Goal: Complete application form: Complete application form

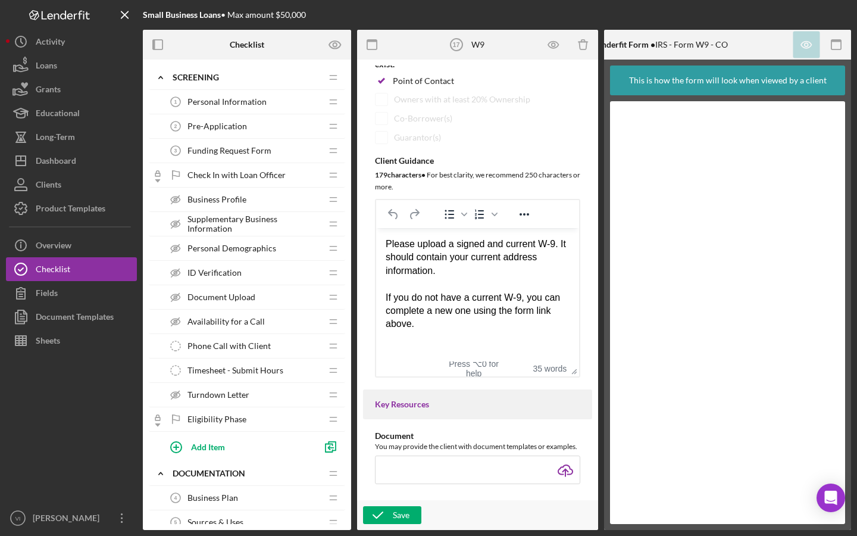
click at [250, 103] on span "Personal Information" at bounding box center [227, 102] width 79 height 10
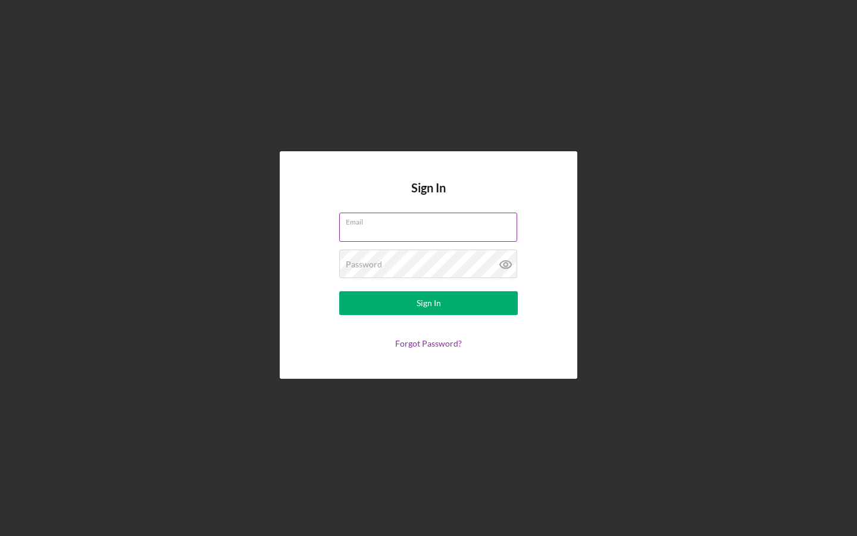
click at [470, 226] on div "Email" at bounding box center [428, 228] width 179 height 30
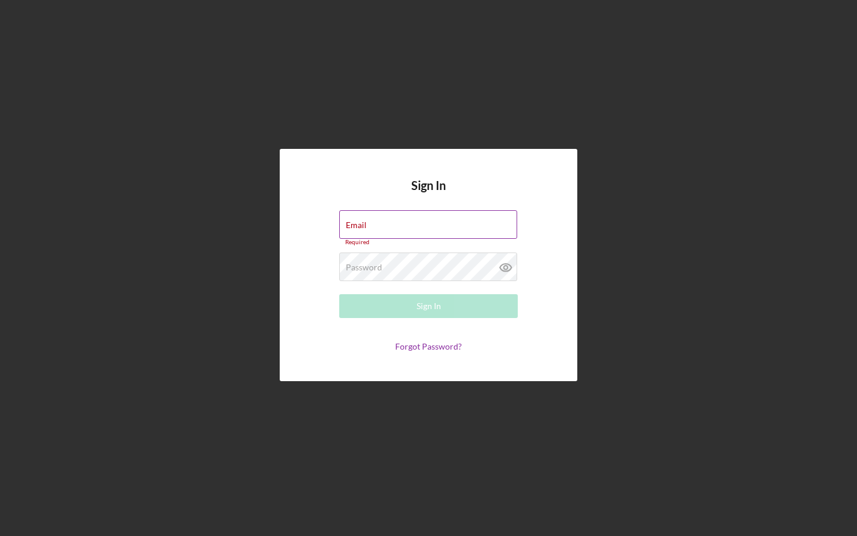
click at [470, 226] on input "Email" at bounding box center [428, 224] width 178 height 29
drag, startPoint x: 477, startPoint y: 216, endPoint x: 279, endPoint y: 236, distance: 199.3
click at [279, 236] on div "Sign In Email vich Please enter a valid email address. Password Required Sign I…" at bounding box center [428, 265] width 845 height 530
click at [367, 224] on input "vich" at bounding box center [428, 224] width 178 height 29
type input "v"
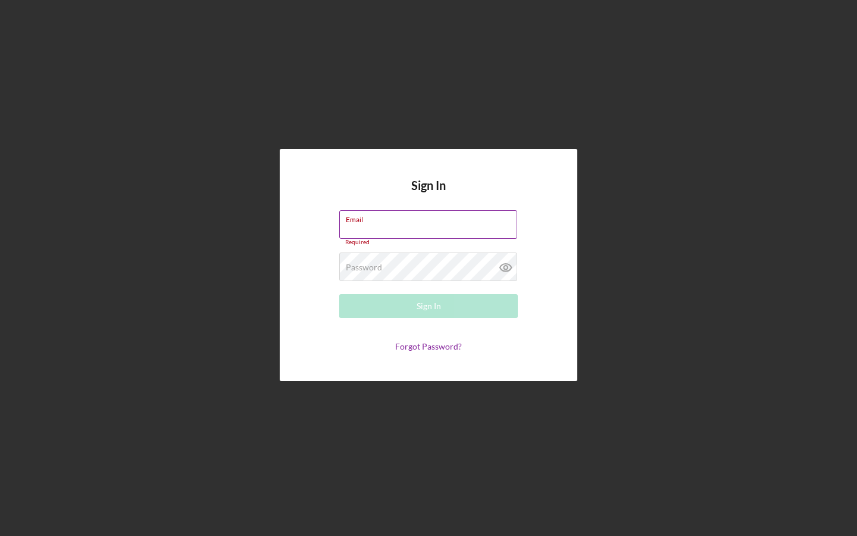
paste input "vinhar@rochdalecapital.org"
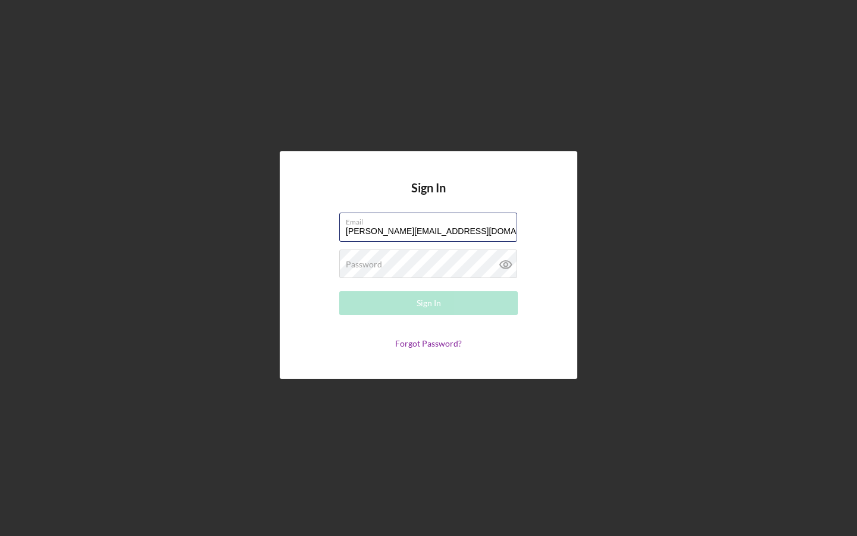
type input "vinhar@rochdalecapital.org"
click at [451, 268] on div "Password Required" at bounding box center [428, 264] width 179 height 30
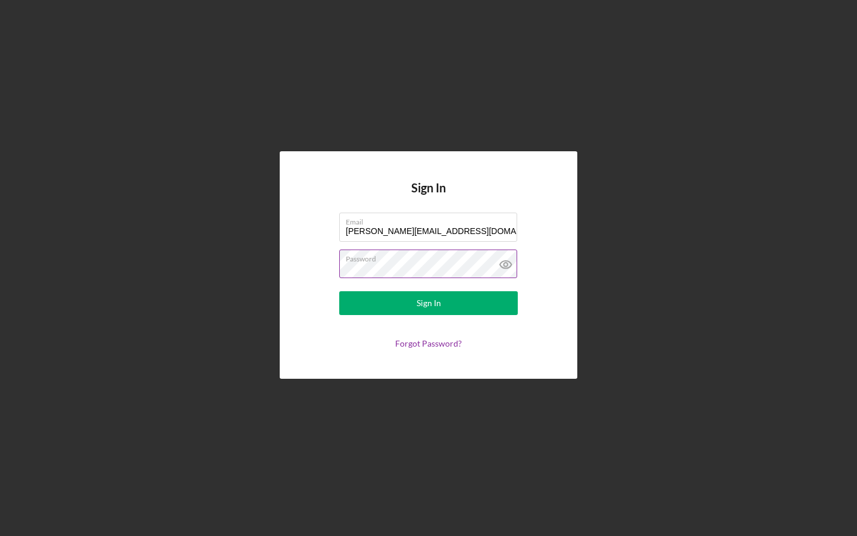
click at [429, 303] on button "Sign In" at bounding box center [428, 303] width 179 height 24
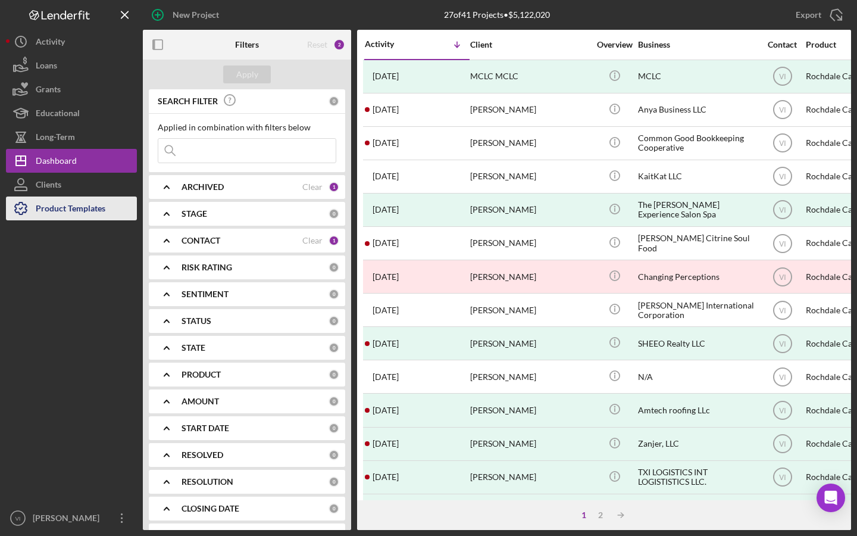
click at [85, 214] on div "Product Templates" at bounding box center [71, 209] width 70 height 27
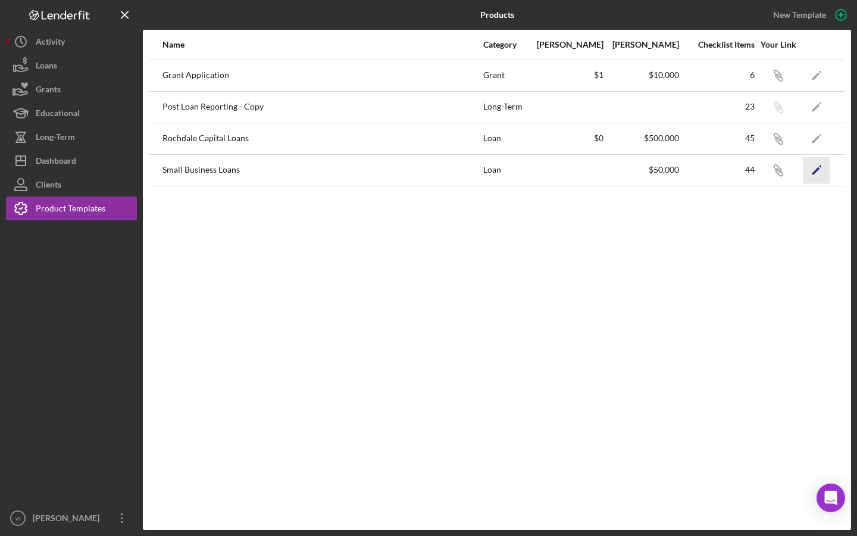
click at [822, 171] on icon "Icon/Edit" at bounding box center [817, 170] width 27 height 27
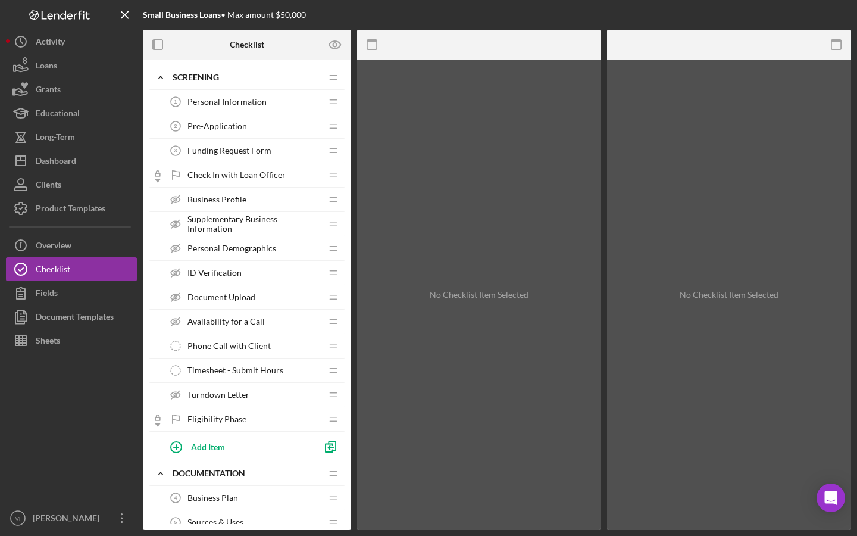
click at [255, 101] on span "Personal Information" at bounding box center [227, 102] width 79 height 10
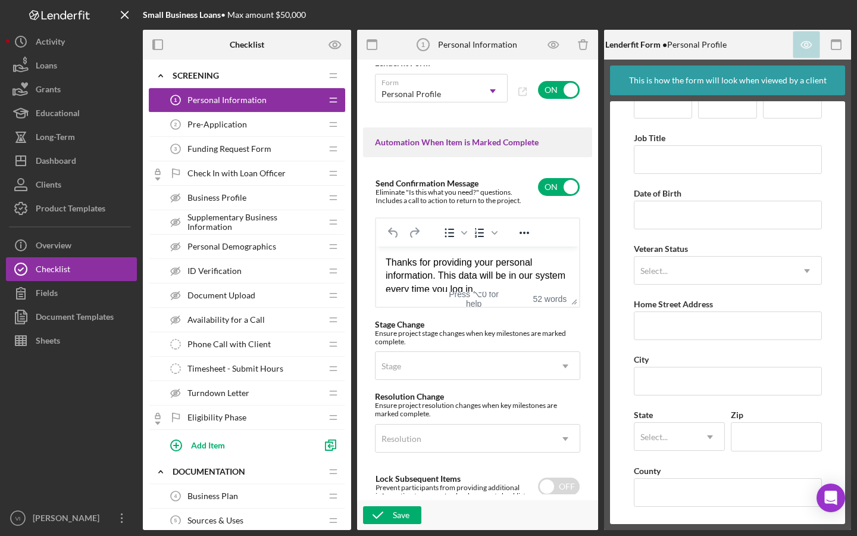
scroll to position [772, 0]
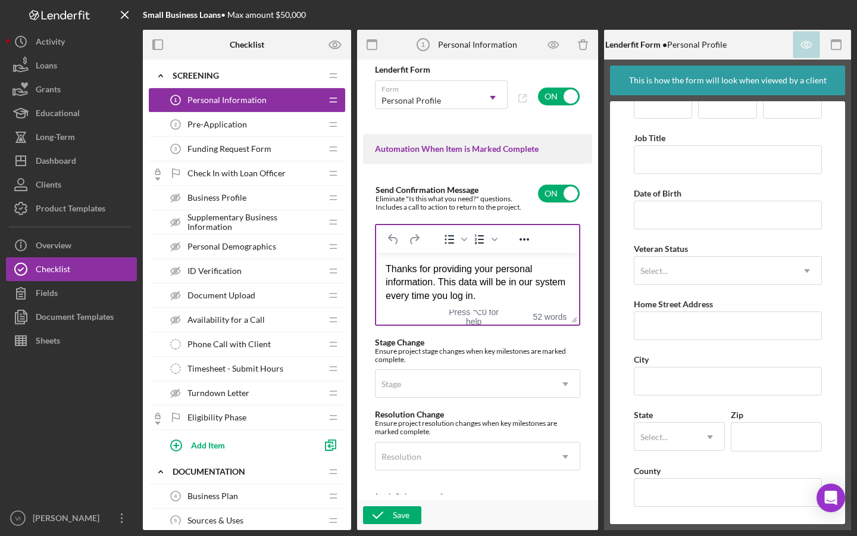
drag, startPoint x: 567, startPoint y: 326, endPoint x: 563, endPoint y: 371, distance: 44.8
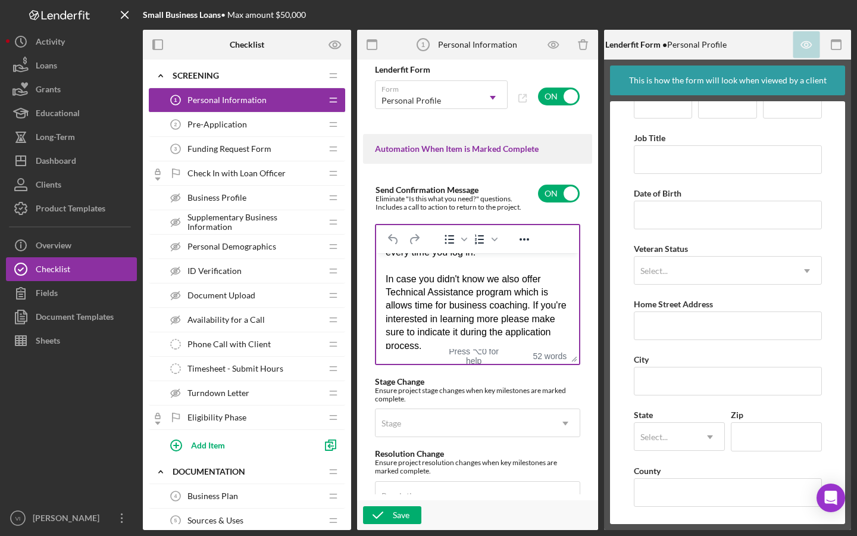
scroll to position [45, 0]
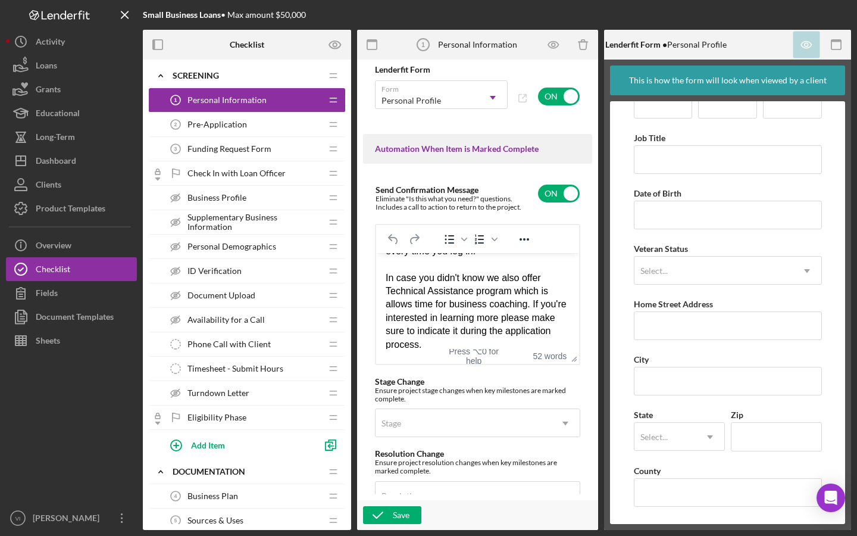
drag, startPoint x: 491, startPoint y: 276, endPoint x: 491, endPoint y: 298, distance: 21.4
click at [491, 276] on div "In case you didn't know we also offer Technical Assistance program which is all…" at bounding box center [478, 311] width 184 height 80
click at [530, 269] on div "Rich Text Area. Press ALT-0 for help." at bounding box center [478, 263] width 184 height 13
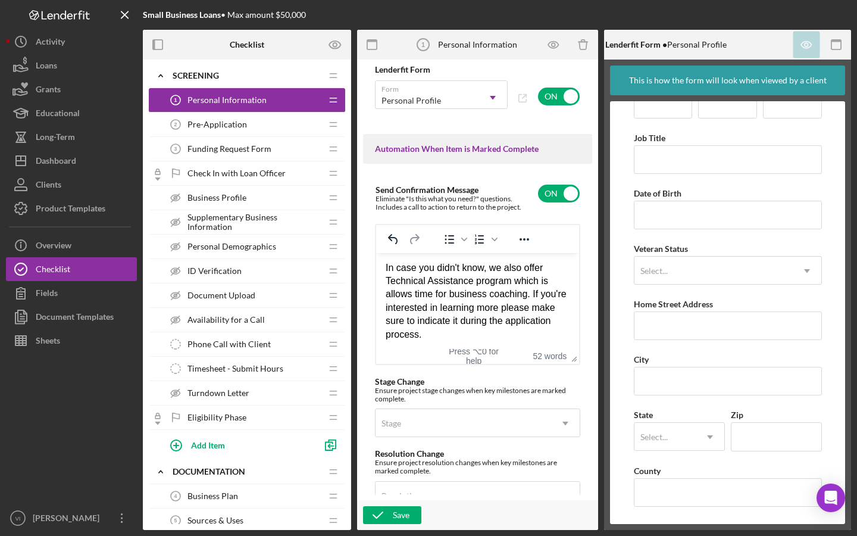
scroll to position [54, 0]
click at [551, 281] on div "In case you didn't know, we also offer a Technical Assistance program, which is…" at bounding box center [478, 301] width 184 height 80
click at [514, 307] on div "In case you didn't know, we also offer a Technical Assistance program, which al…" at bounding box center [478, 301] width 184 height 80
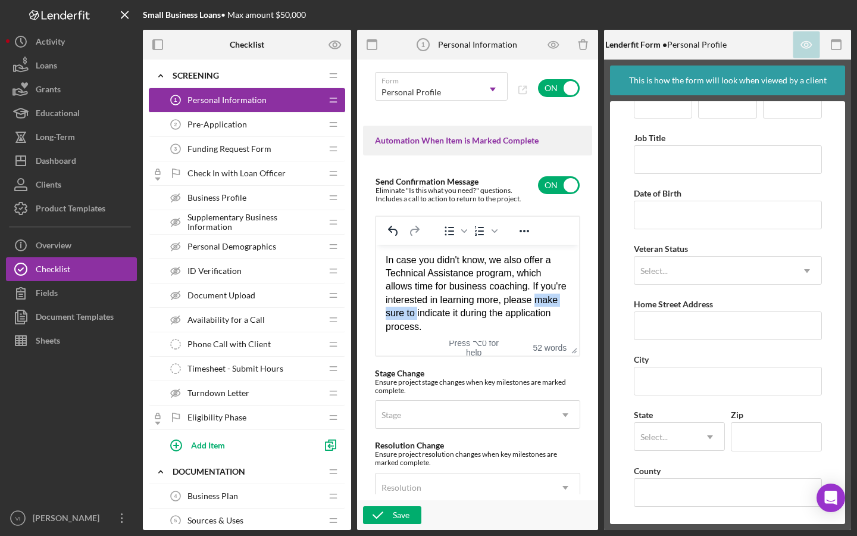
drag, startPoint x: 444, startPoint y: 313, endPoint x: 364, endPoint y: 312, distance: 80.4
click at [376, 312] on html "Thanks for providing your personal information. This data will be in our system…" at bounding box center [477, 266] width 203 height 152
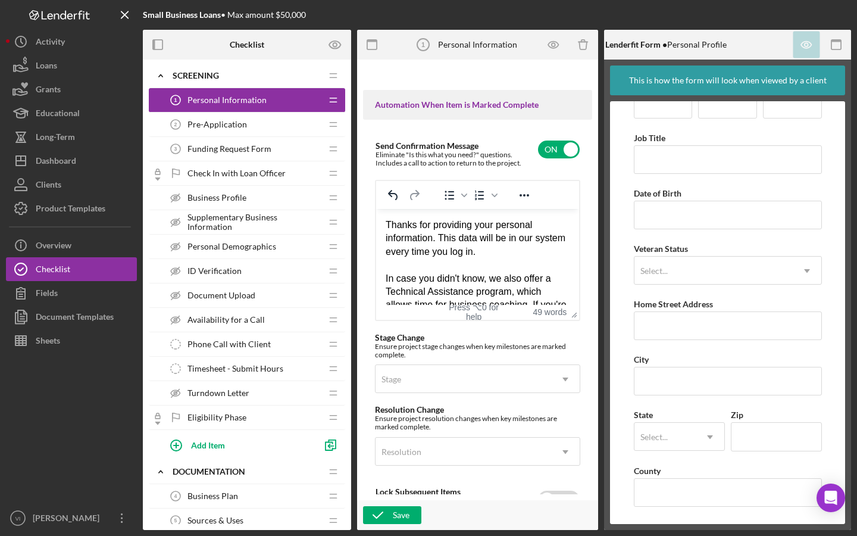
scroll to position [797, 0]
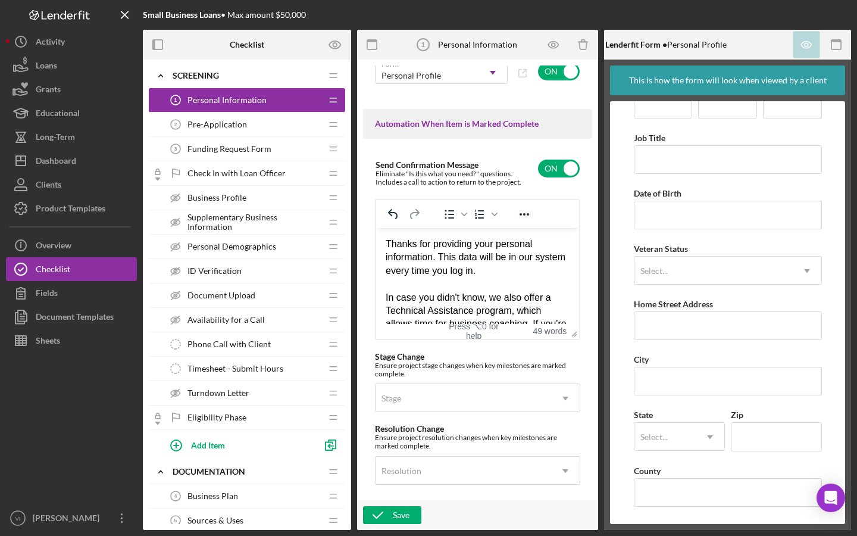
click at [411, 243] on div "Thanks for providing your personal information. This data will be in our system…" at bounding box center [478, 257] width 184 height 40
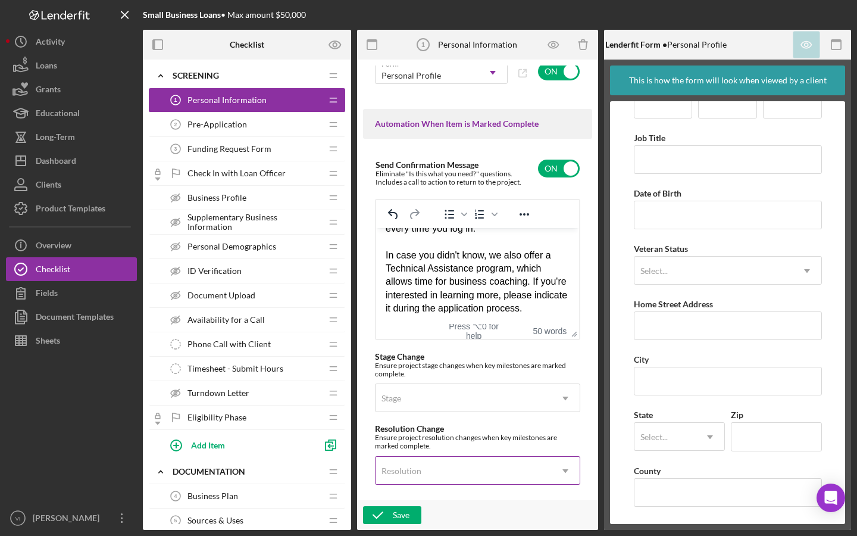
scroll to position [41, 0]
click at [391, 514] on icon "button" at bounding box center [378, 515] width 30 height 30
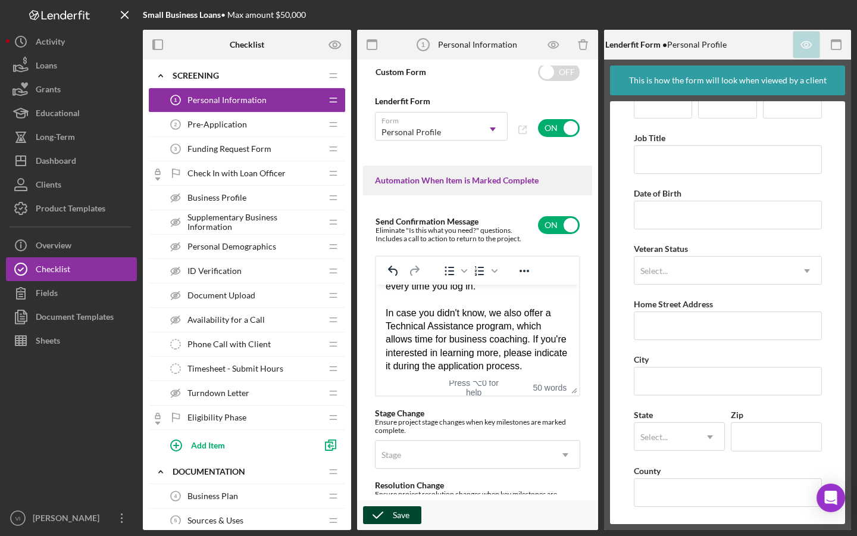
scroll to position [537, 0]
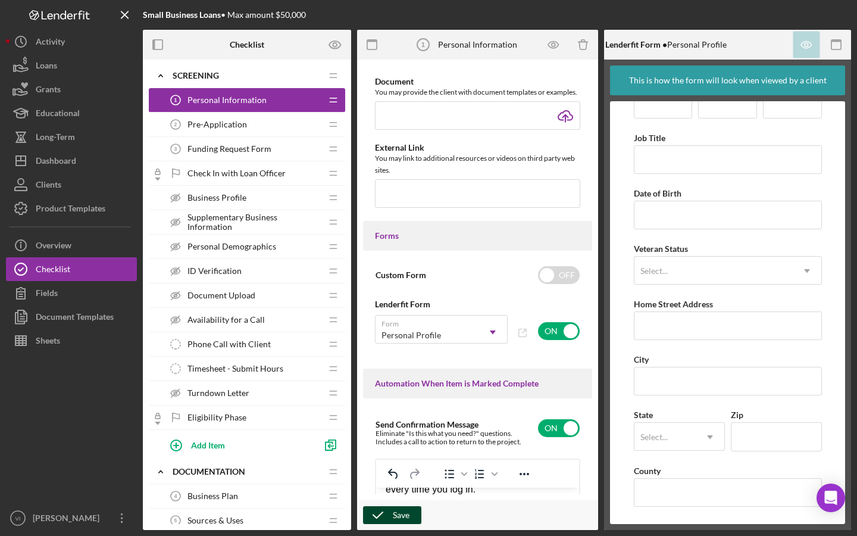
click at [285, 119] on div "Pre-Application 2 Pre-Application" at bounding box center [243, 125] width 158 height 24
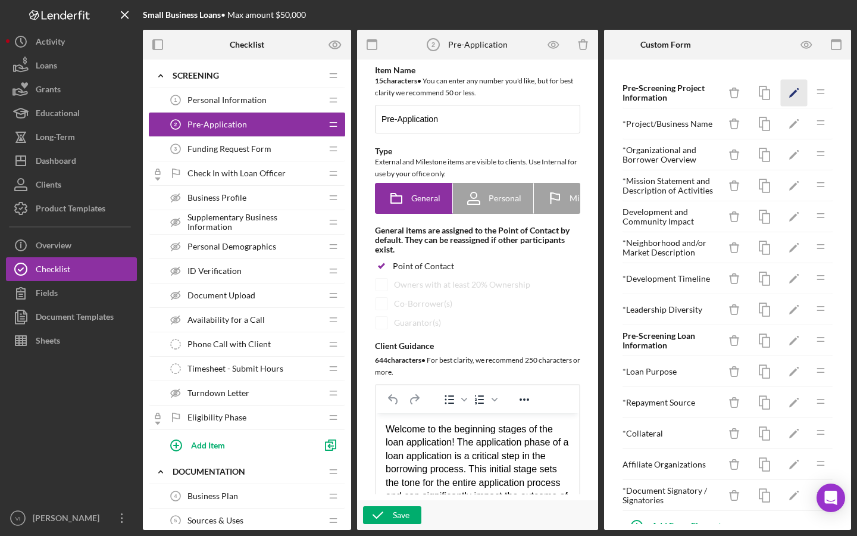
click at [784, 99] on icon "Icon/Edit" at bounding box center [794, 93] width 27 height 27
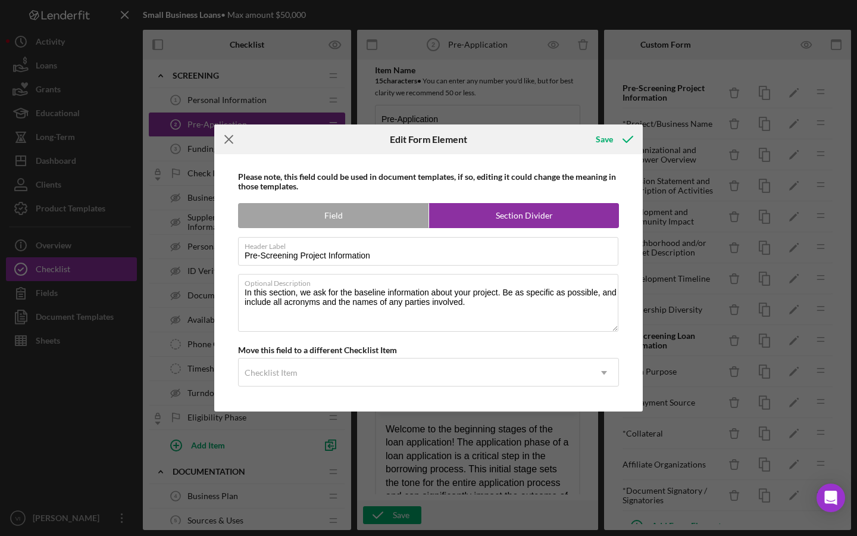
click at [230, 145] on icon "Icon/Menu Close" at bounding box center [229, 139] width 30 height 30
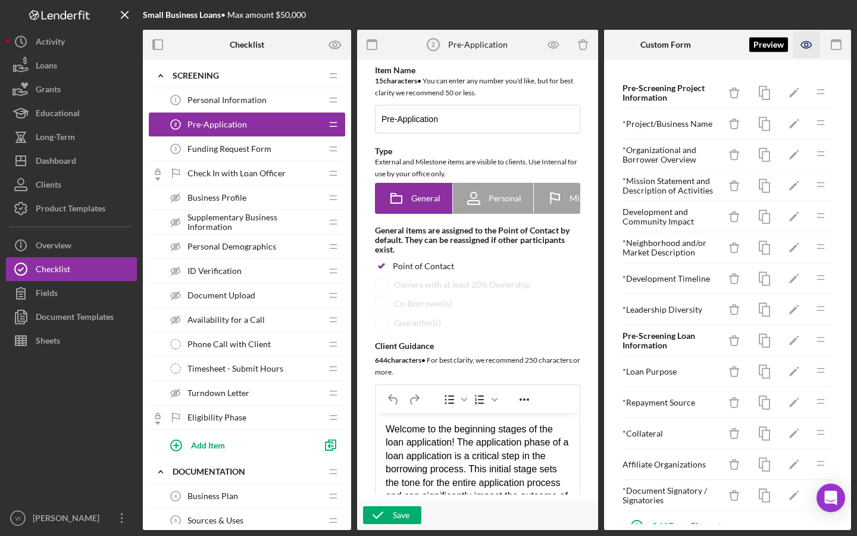
click at [809, 39] on icon "button" at bounding box center [807, 45] width 27 height 27
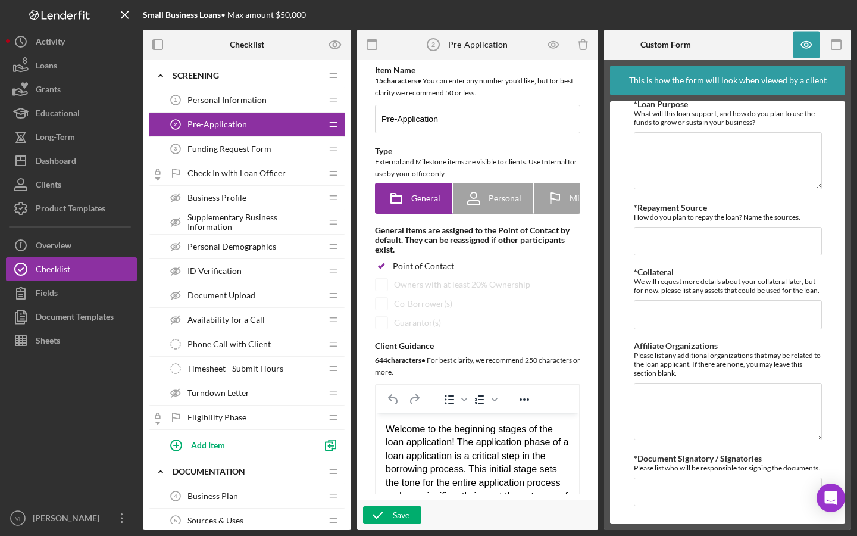
scroll to position [838, 0]
click at [305, 148] on div "Funding Request Form 3 Funding Request Form" at bounding box center [243, 149] width 158 height 24
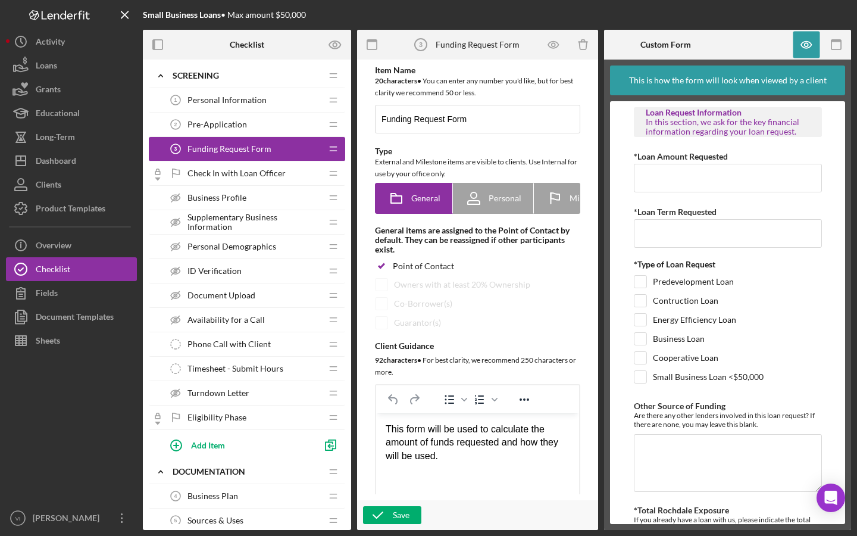
click at [269, 173] on span "Check In with Loan Officer" at bounding box center [237, 173] width 98 height 10
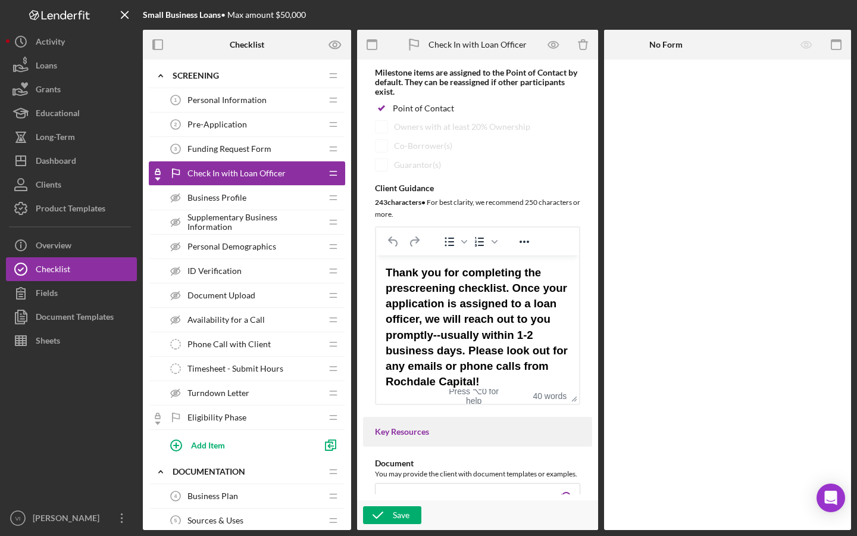
scroll to position [166, 0]
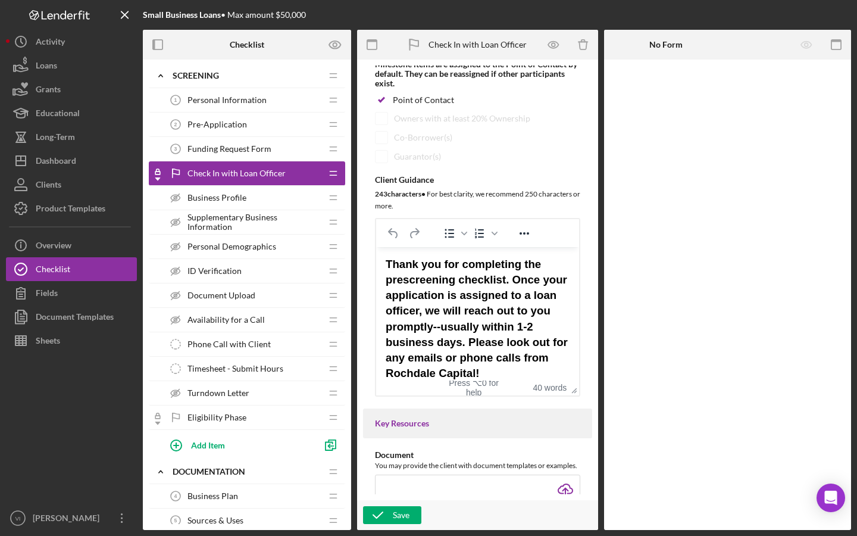
click at [515, 438] on div "Key Resources" at bounding box center [477, 423] width 229 height 30
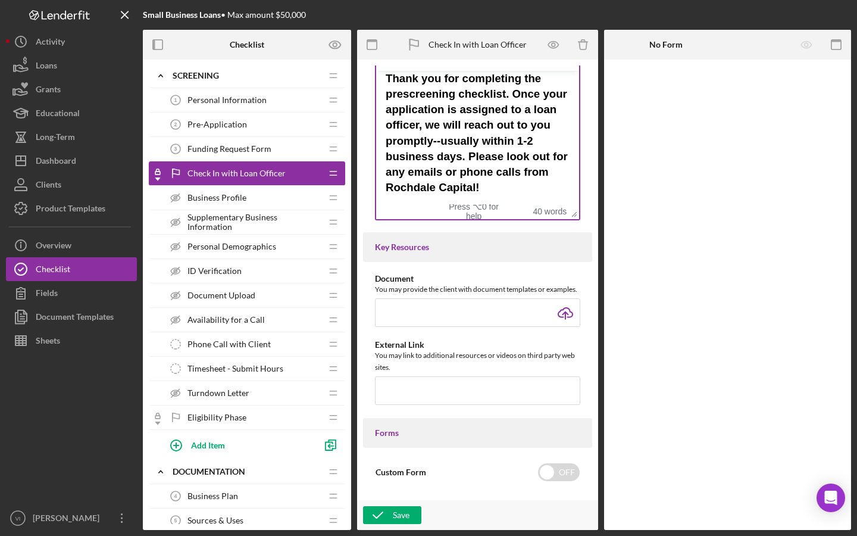
scroll to position [343, 0]
click at [307, 204] on div "Business Profile Business Profile" at bounding box center [243, 198] width 158 height 24
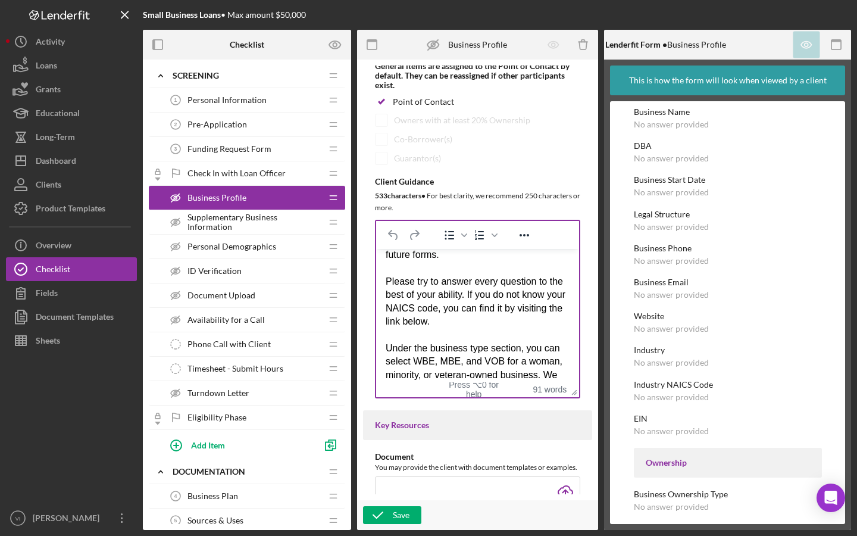
scroll to position [51, 0]
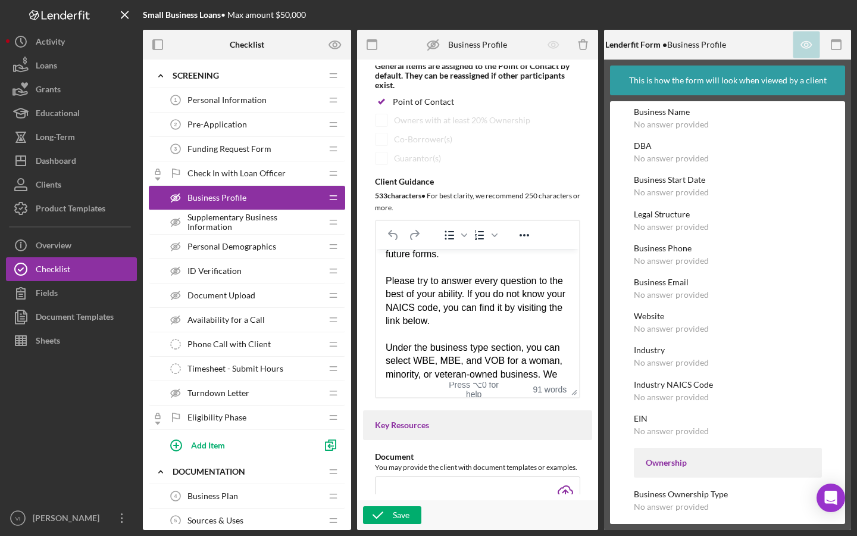
click at [307, 230] on span "Supplementary Business Information" at bounding box center [255, 222] width 134 height 19
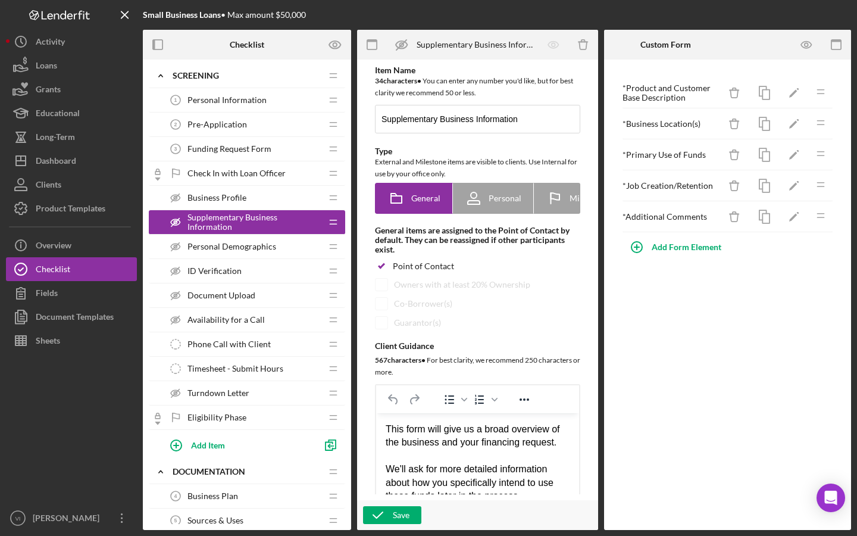
click at [304, 198] on div "Business Profile Business Profile" at bounding box center [243, 198] width 158 height 24
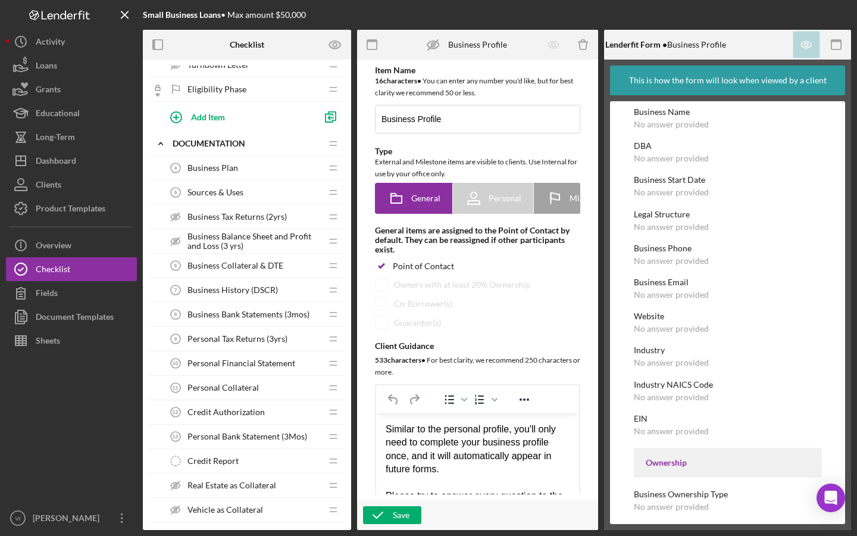
click at [254, 196] on div "Sources & Uses 5 Sources & Uses" at bounding box center [243, 192] width 158 height 24
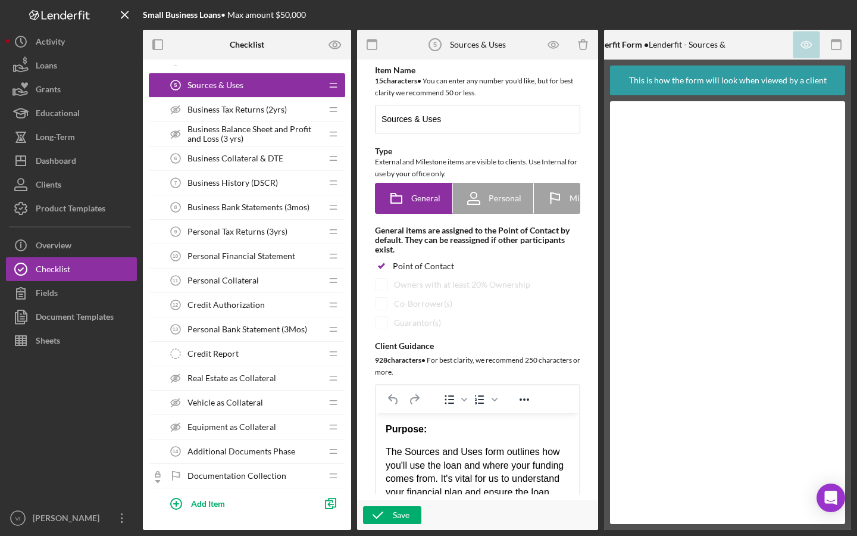
scroll to position [440, 0]
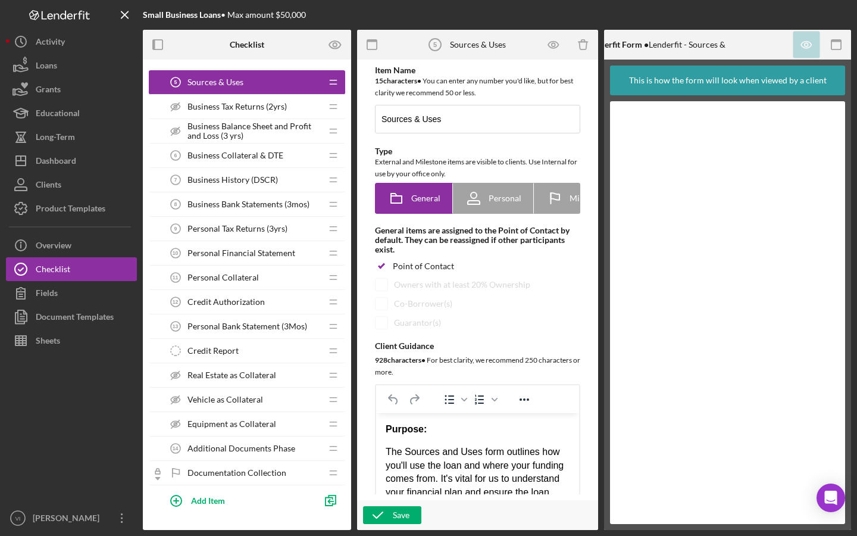
click at [252, 323] on span "Personal Bank Statement (3Mos)" at bounding box center [248, 326] width 120 height 10
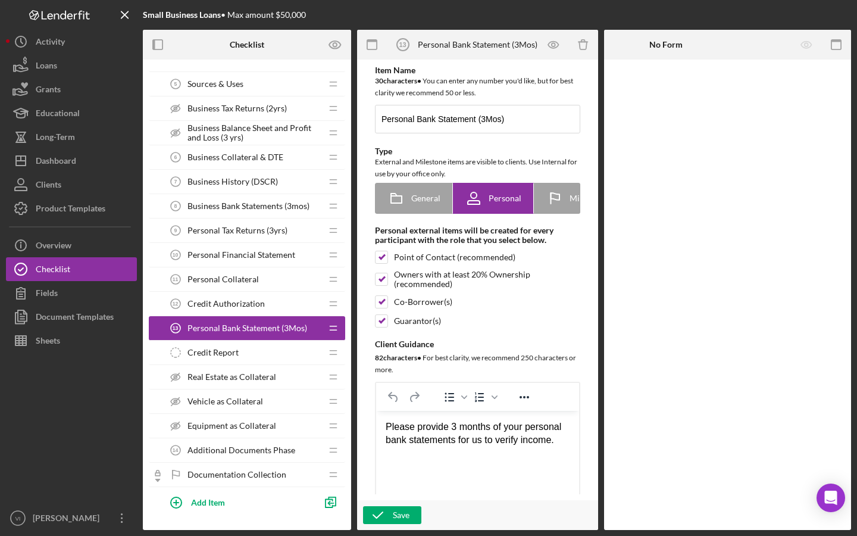
click at [298, 374] on div "Real Estate as Collateral Real Estate as Collateral" at bounding box center [243, 377] width 158 height 24
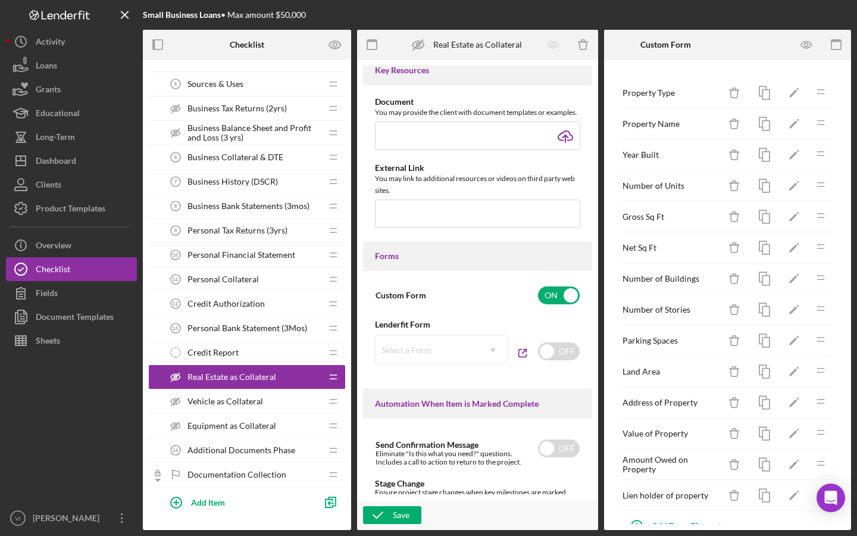
scroll to position [517, 0]
click at [317, 398] on div "Vehicle as Collateral Vehicle as Collateral" at bounding box center [243, 401] width 158 height 24
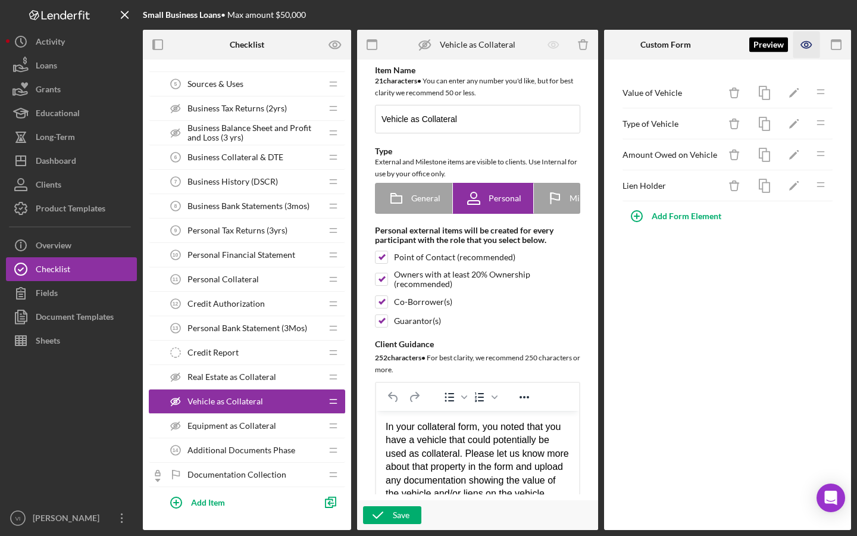
click at [801, 51] on icon "button" at bounding box center [807, 45] width 27 height 27
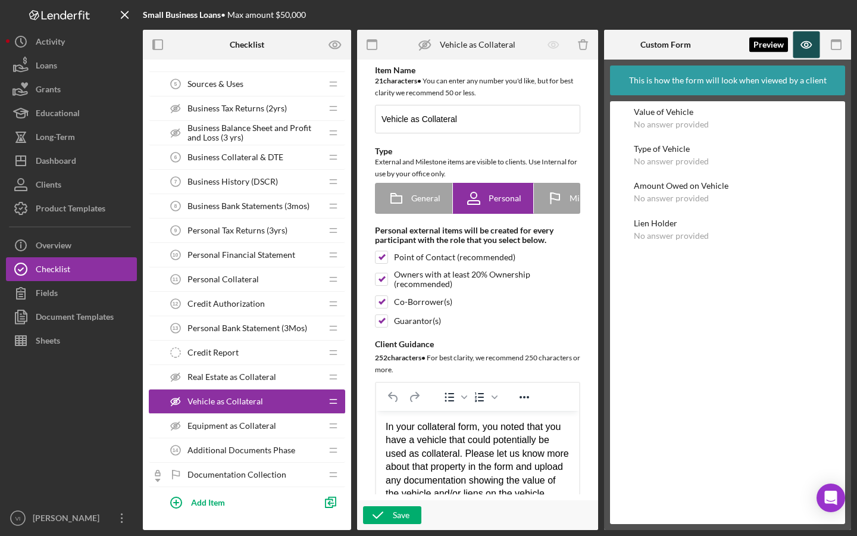
click at [801, 44] on icon "button" at bounding box center [807, 45] width 27 height 27
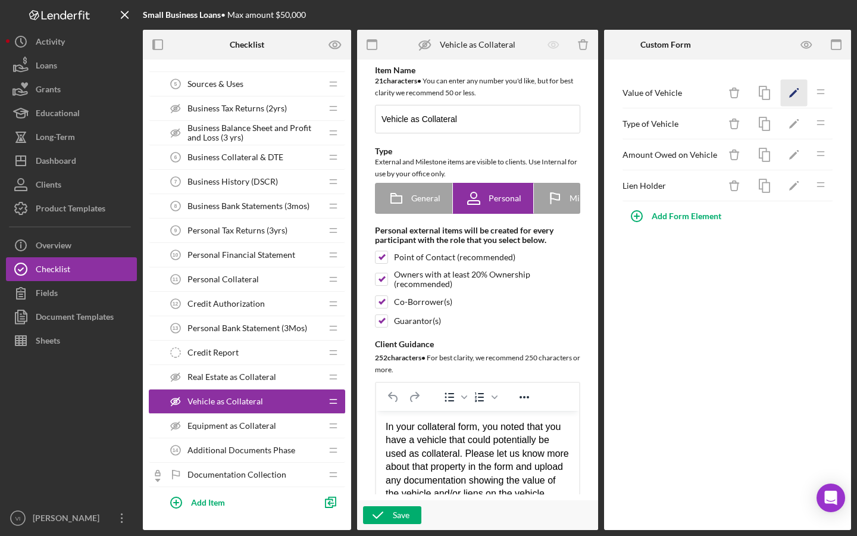
click at [801, 102] on icon "Icon/Edit" at bounding box center [794, 93] width 27 height 27
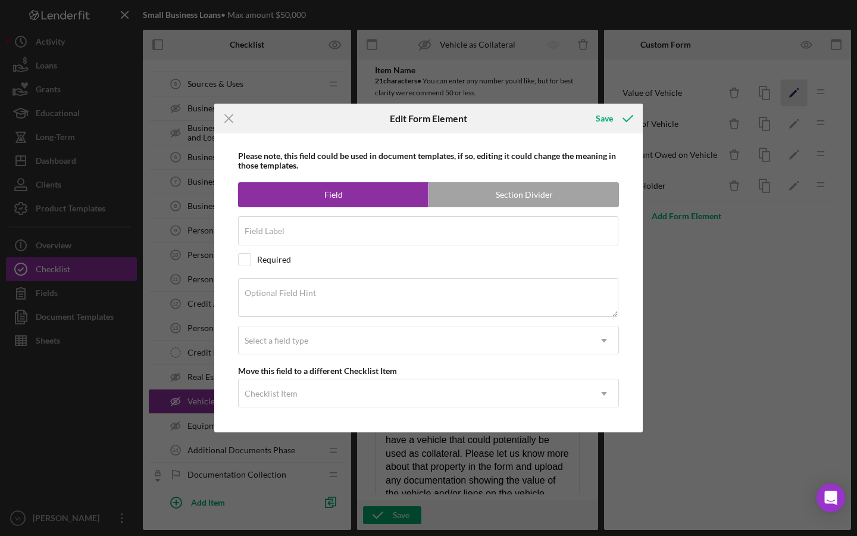
type input "Value of Vehicle"
click at [224, 118] on icon "Icon/Menu Close" at bounding box center [229, 119] width 30 height 30
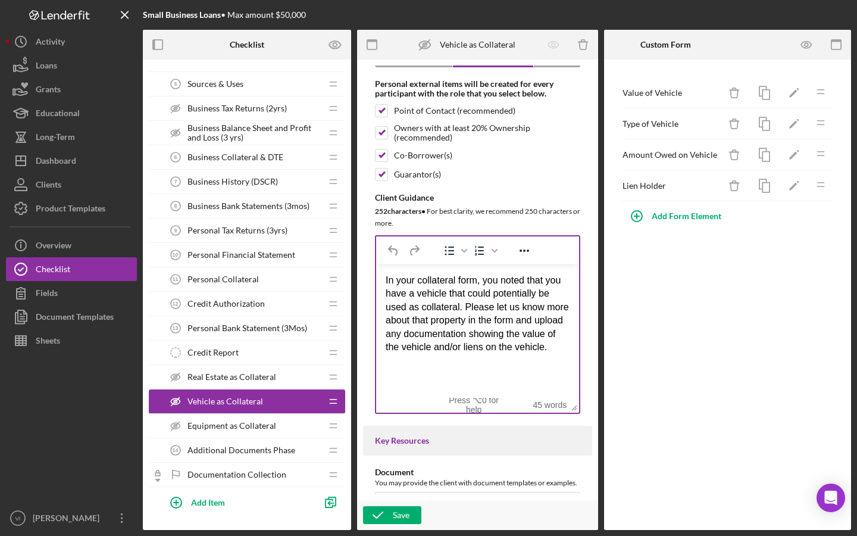
scroll to position [145, 0]
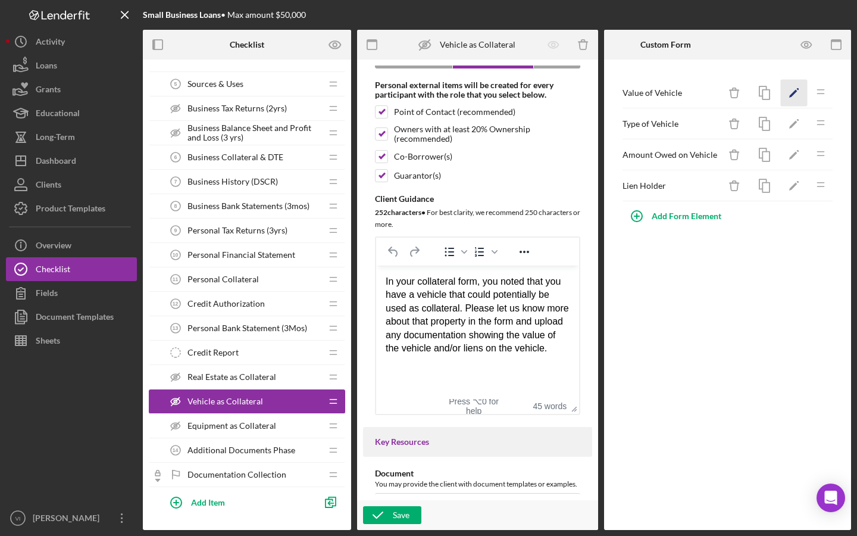
click at [795, 94] on icon "Icon/Edit" at bounding box center [794, 93] width 27 height 27
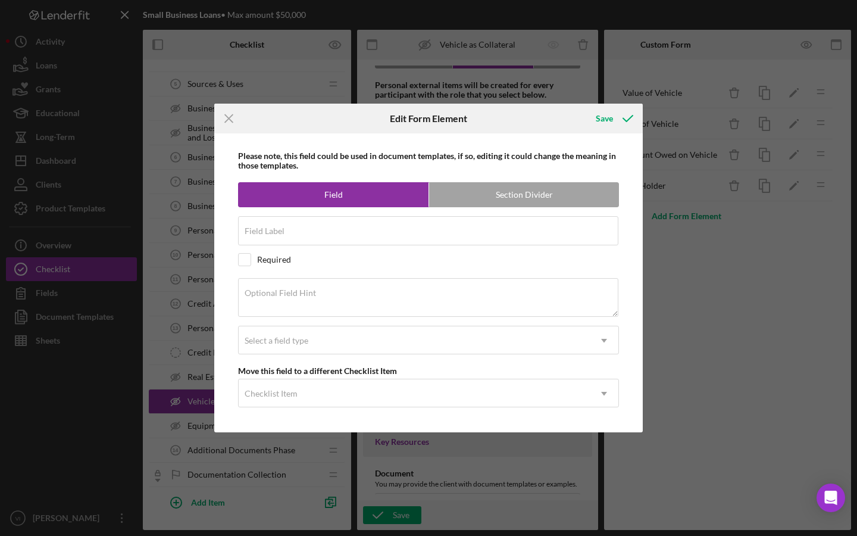
type input "Value of Vehicle"
click at [266, 253] on div "Required" at bounding box center [428, 259] width 381 height 13
click at [267, 265] on div "Required" at bounding box center [428, 259] width 381 height 13
click at [270, 259] on div "Required" at bounding box center [274, 260] width 34 height 10
checkbox input "true"
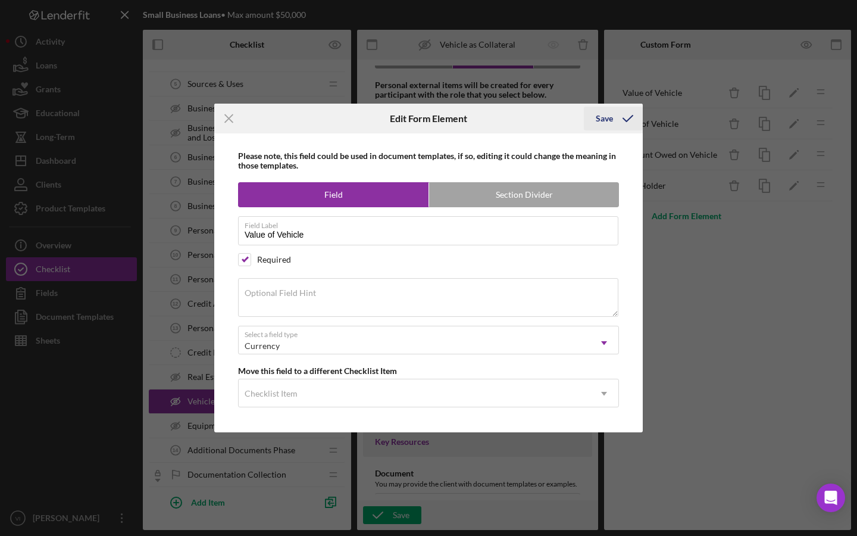
click at [626, 117] on icon "submit" at bounding box center [628, 119] width 30 height 30
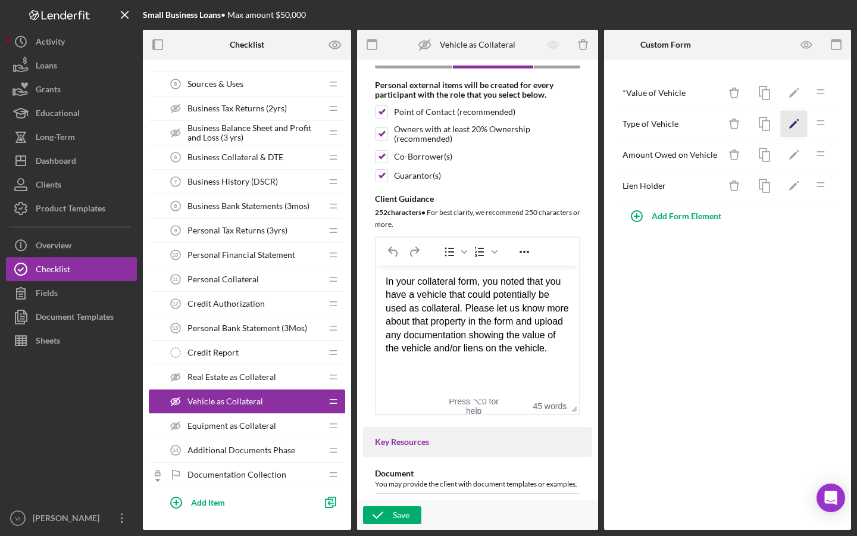
click at [801, 130] on icon "Icon/Edit" at bounding box center [794, 124] width 27 height 27
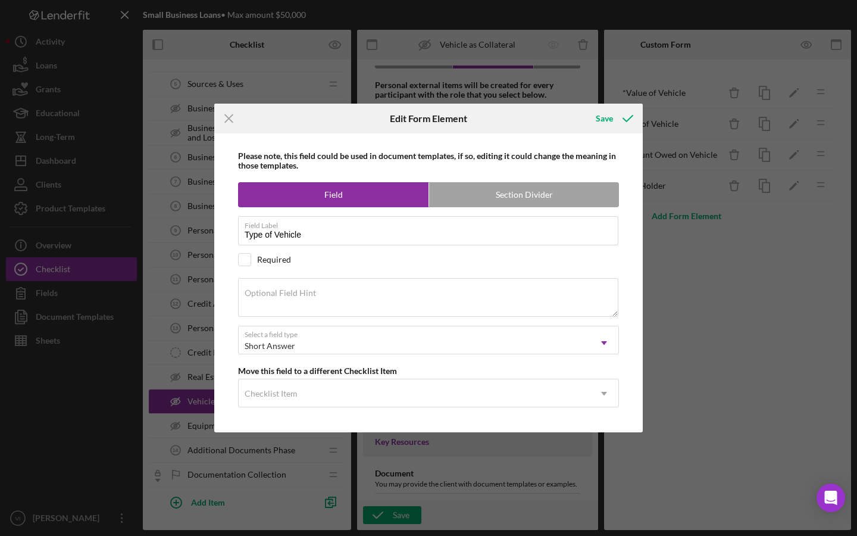
click at [288, 265] on div "Required" at bounding box center [428, 259] width 381 height 13
checkbox input "true"
click at [619, 119] on icon "submit" at bounding box center [628, 119] width 30 height 30
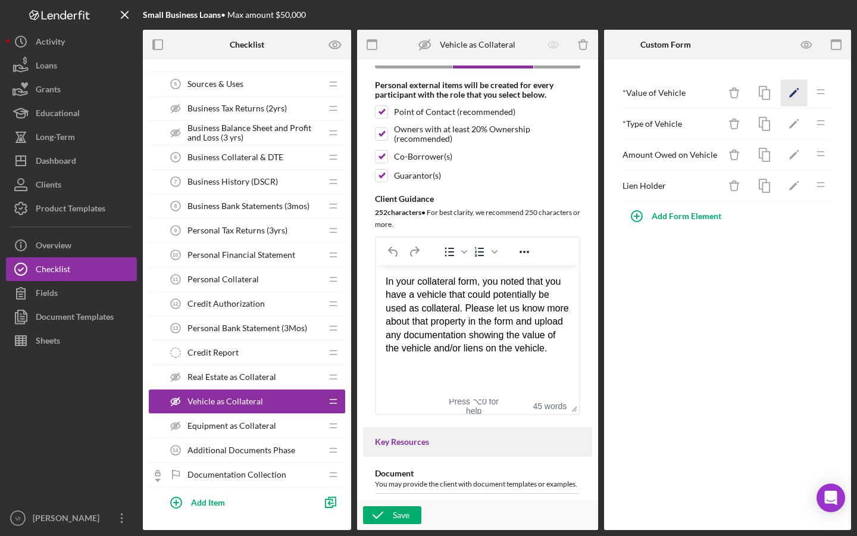
click at [795, 95] on icon "Icon/Edit" at bounding box center [794, 93] width 27 height 27
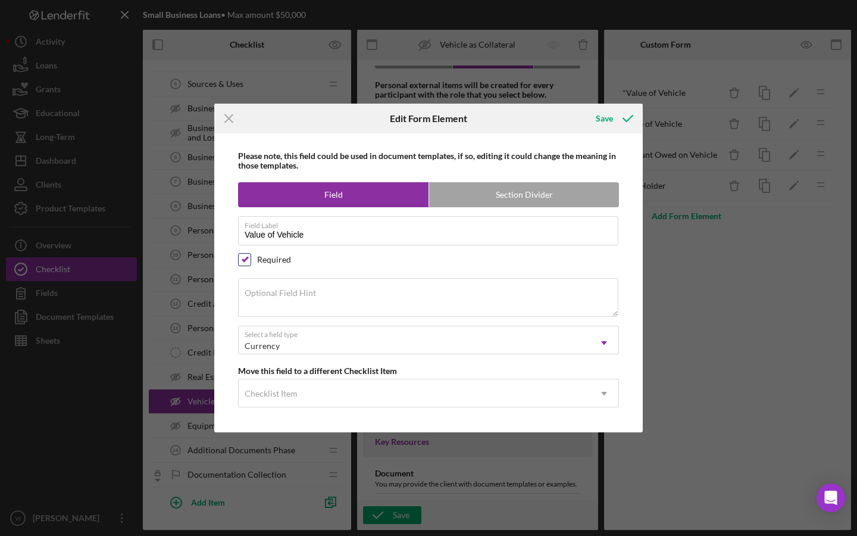
click at [249, 259] on input "checkbox" at bounding box center [245, 260] width 12 height 12
checkbox input "false"
click at [586, 124] on button "Save" at bounding box center [613, 119] width 59 height 24
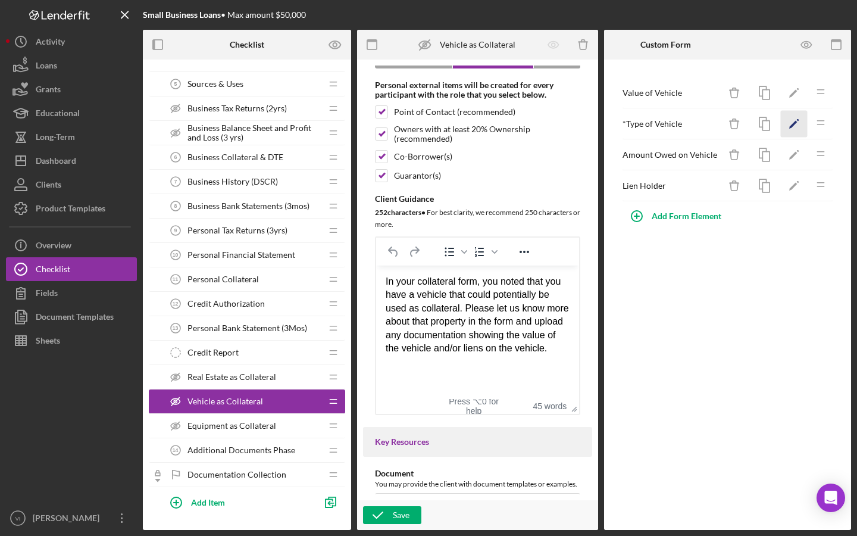
click at [794, 120] on icon "Icon/Edit" at bounding box center [794, 124] width 27 height 27
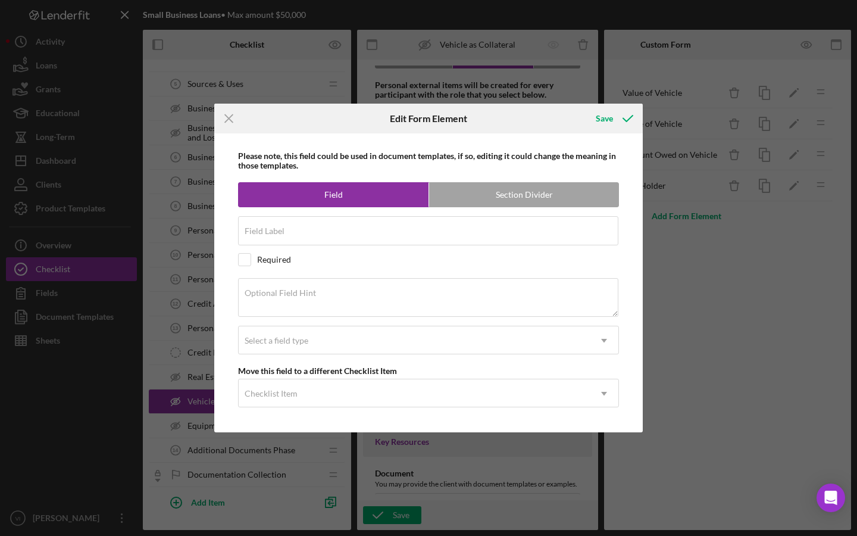
type input "Type of Vehicle"
click at [258, 266] on div "Required" at bounding box center [428, 259] width 381 height 13
checkbox input "false"
click at [591, 115] on button "Save" at bounding box center [613, 119] width 59 height 24
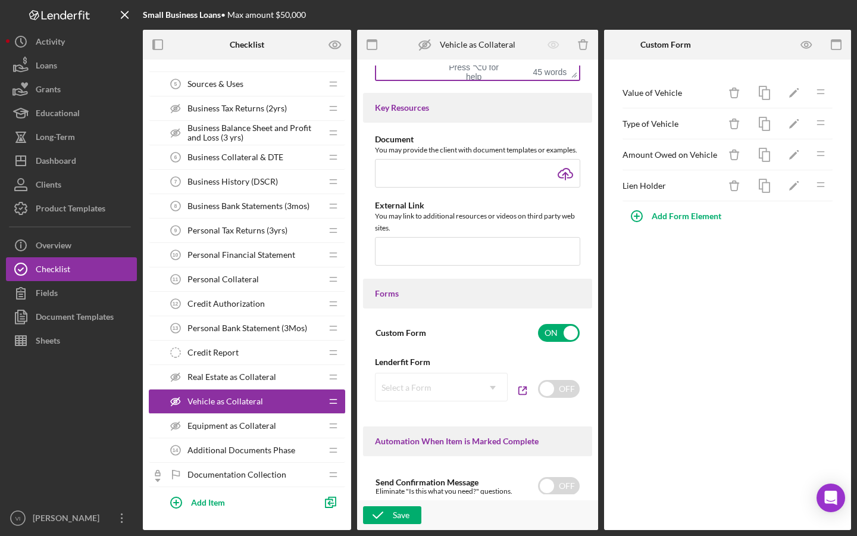
scroll to position [812, 0]
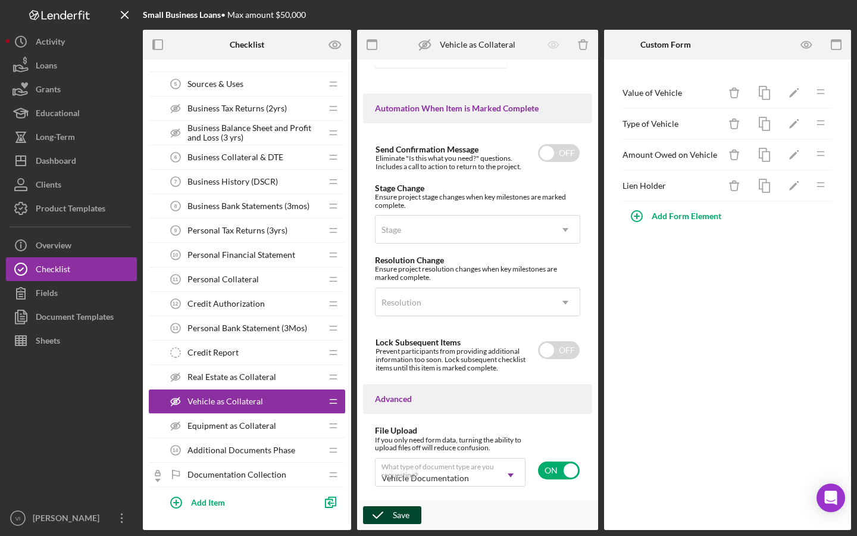
click at [405, 514] on div "Save" at bounding box center [401, 515] width 17 height 18
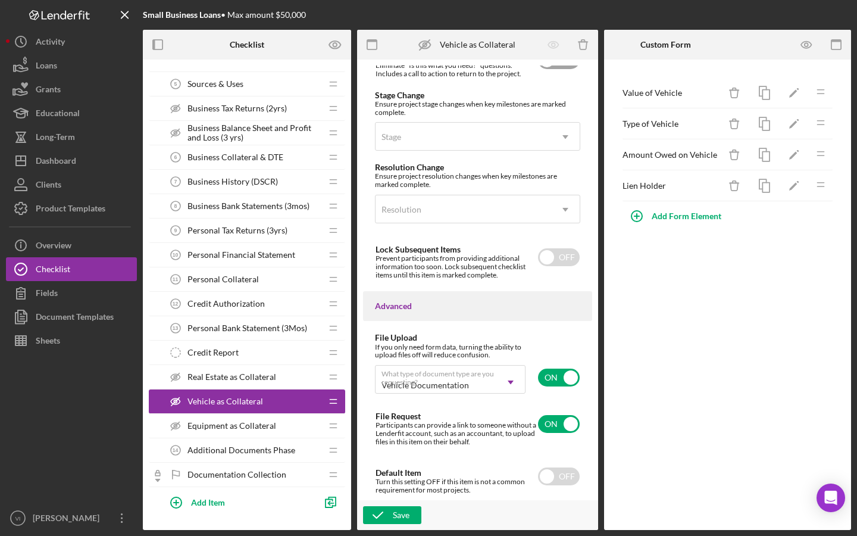
scroll to position [912, 0]
